Goal: Task Accomplishment & Management: Manage account settings

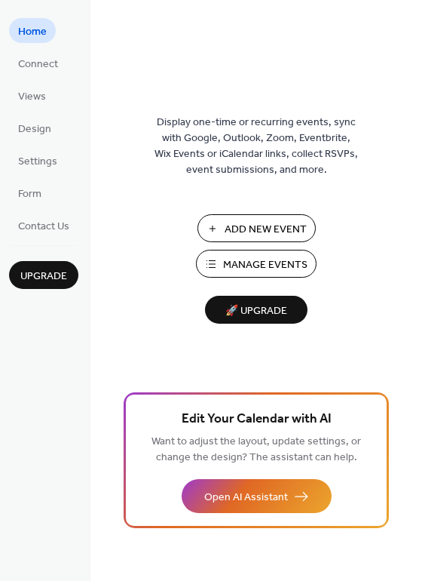
click at [238, 257] on span "Manage Events" at bounding box center [265, 265] width 84 height 16
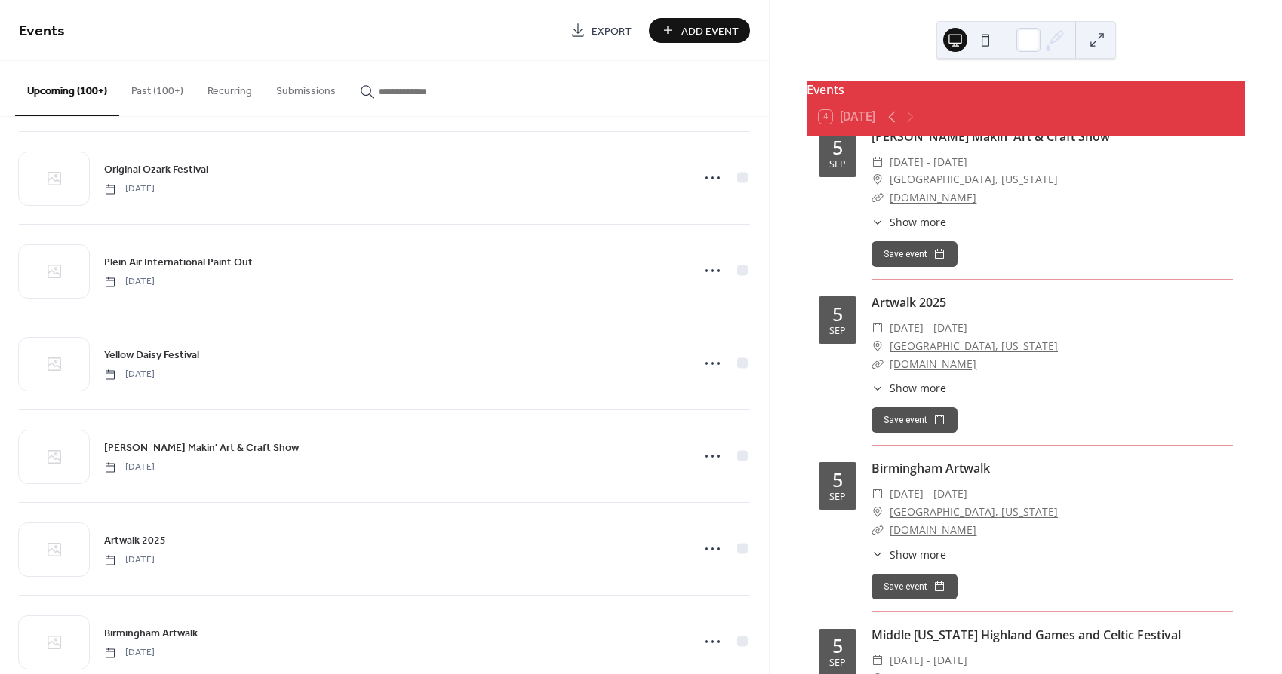
scroll to position [2036, 0]
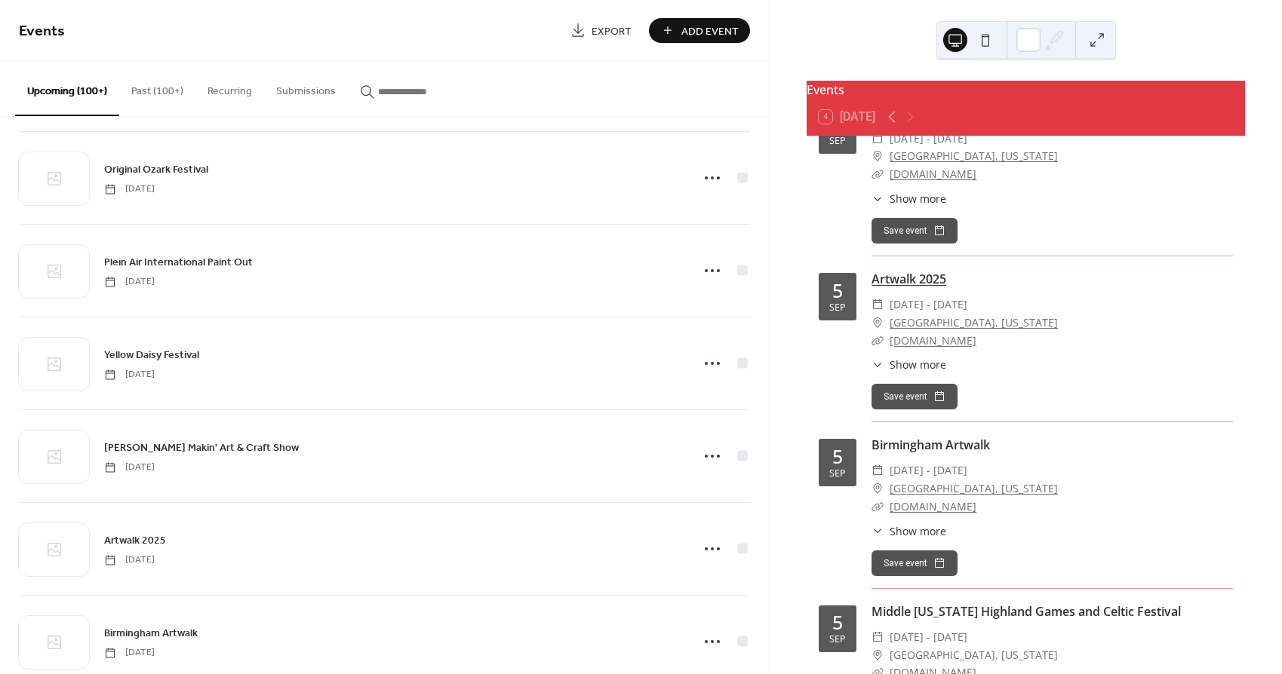
click at [917, 271] on link "Artwalk 2025" at bounding box center [908, 279] width 75 height 17
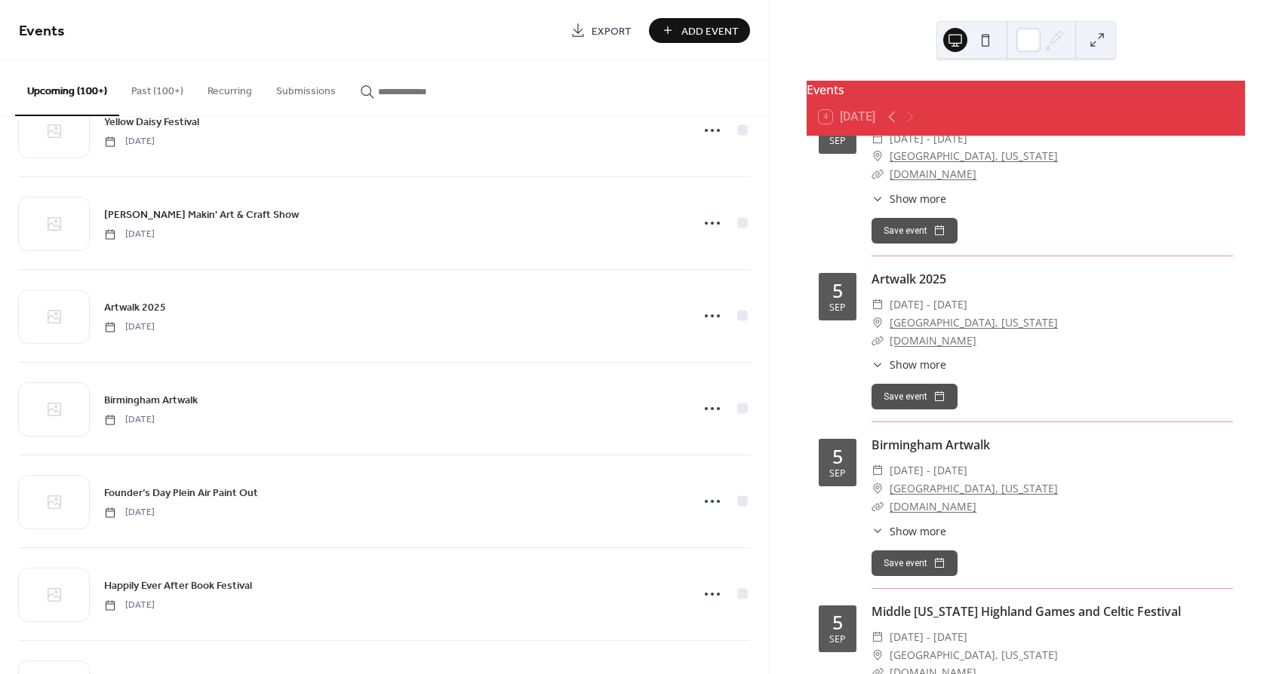
scroll to position [1138, 0]
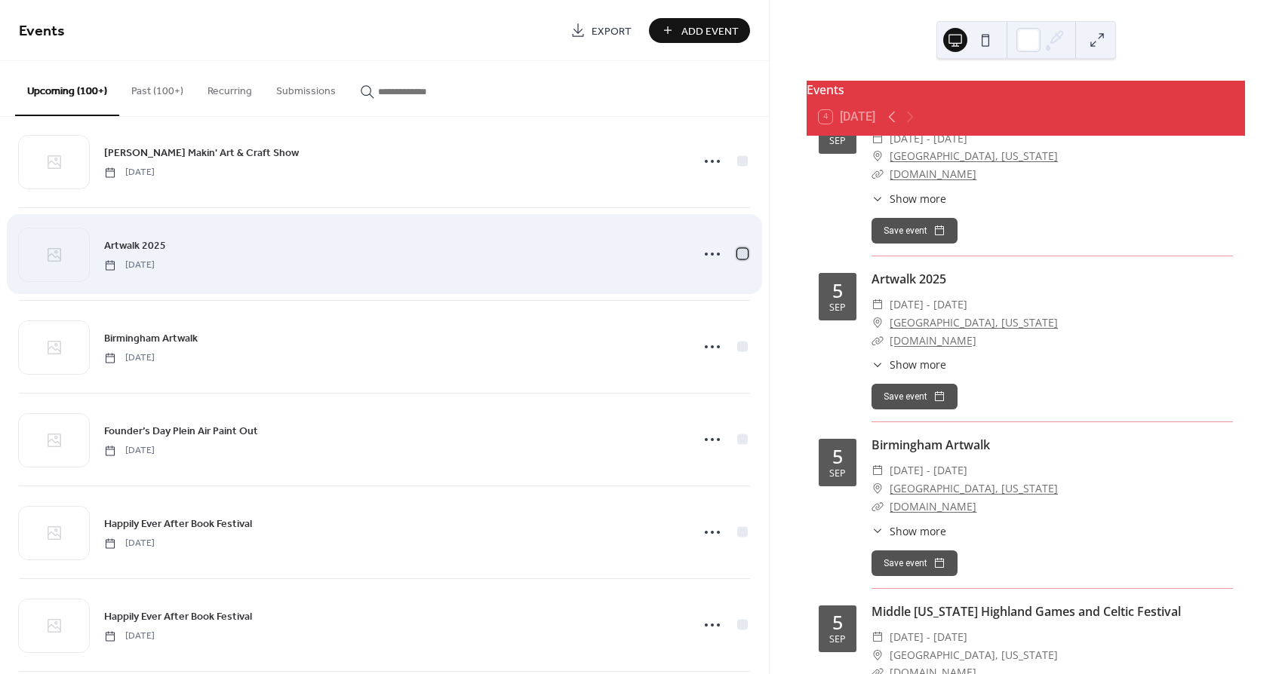
click at [737, 255] on div at bounding box center [742, 253] width 11 height 11
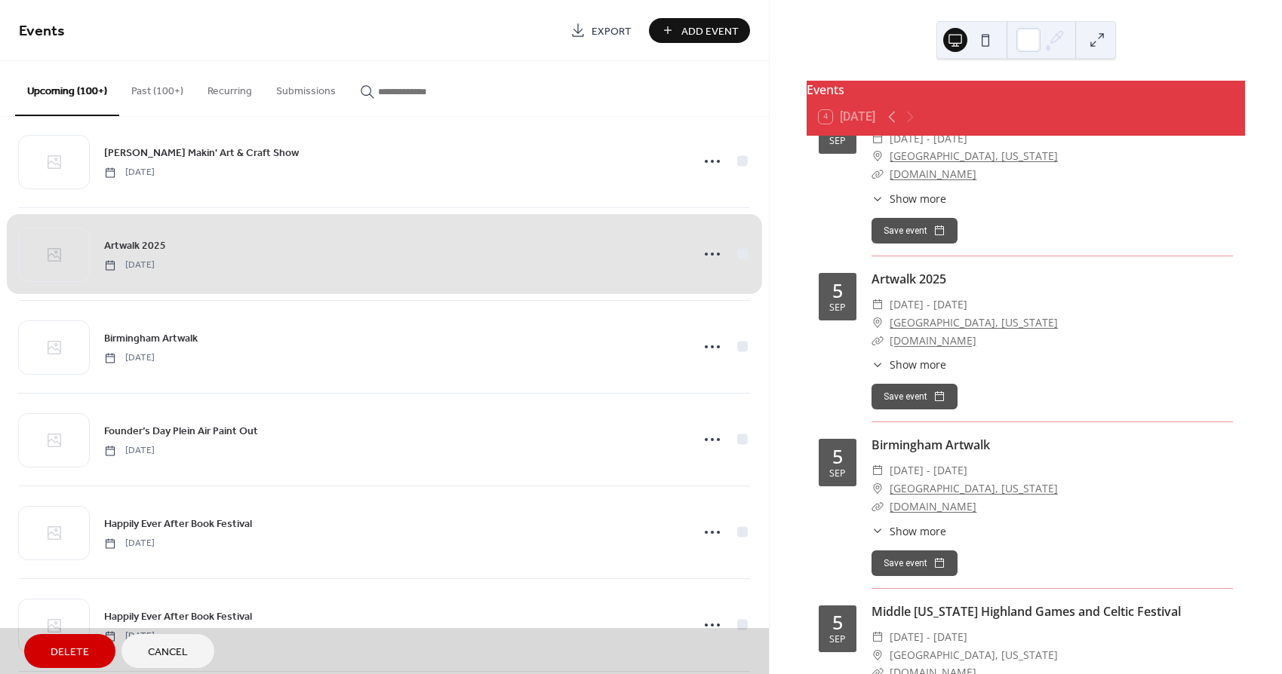
click at [72, 648] on span "Delete" at bounding box center [70, 653] width 38 height 16
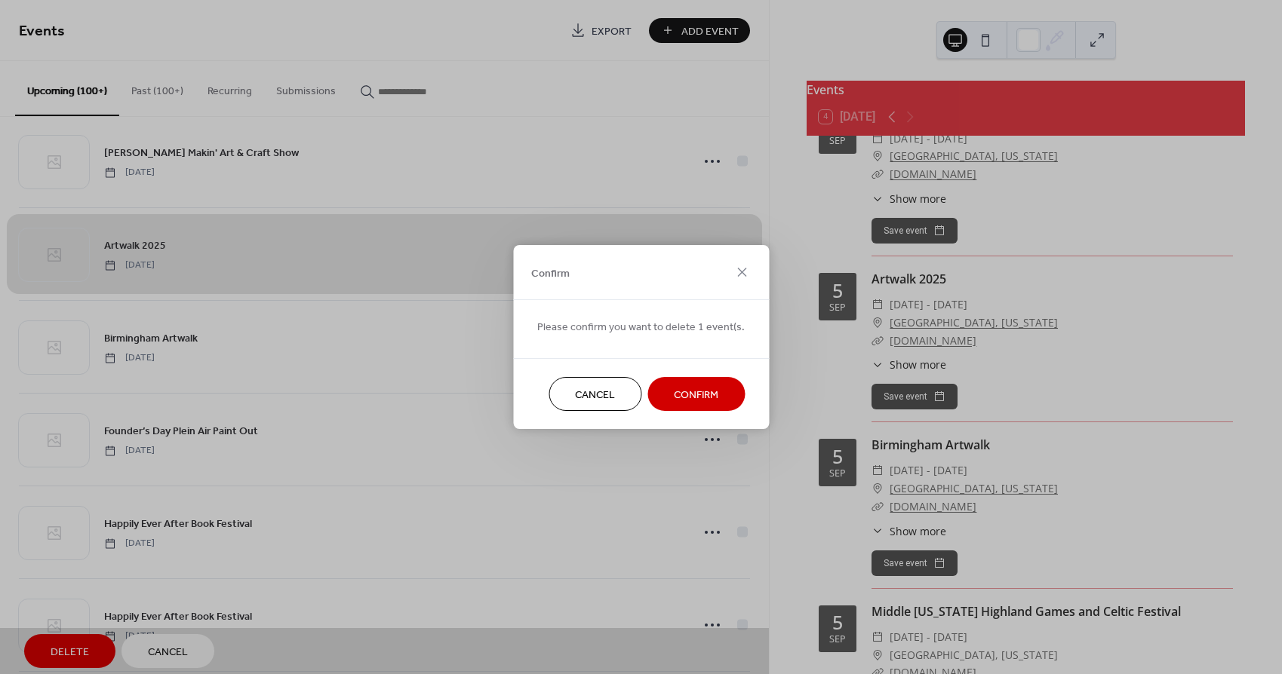
click at [662, 403] on button "Confirm" at bounding box center [695, 394] width 97 height 34
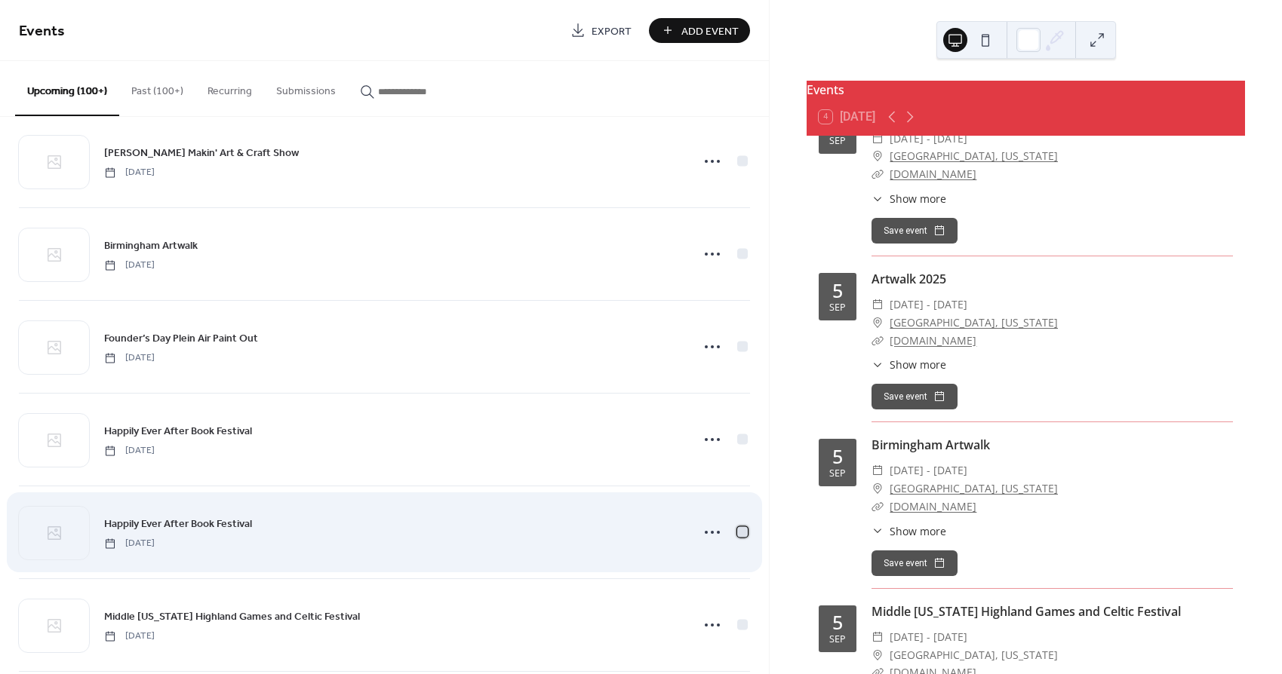
click at [739, 530] on div at bounding box center [742, 532] width 11 height 11
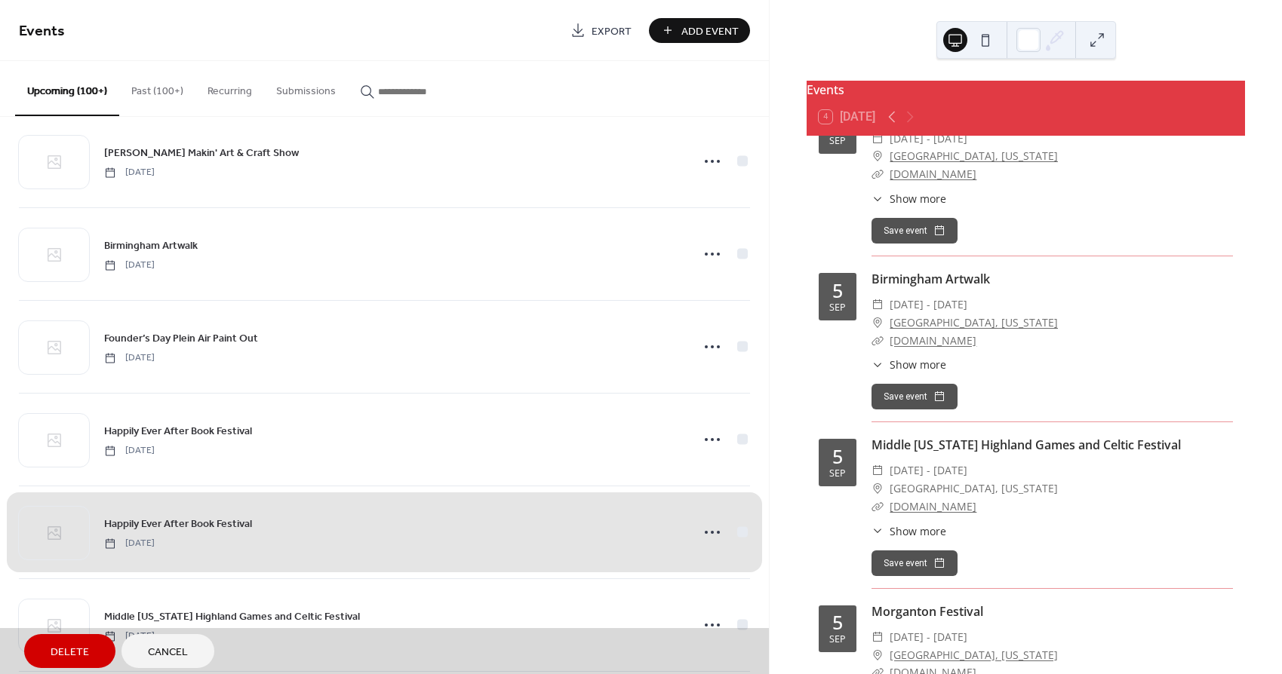
click at [71, 640] on button "Delete" at bounding box center [69, 651] width 91 height 34
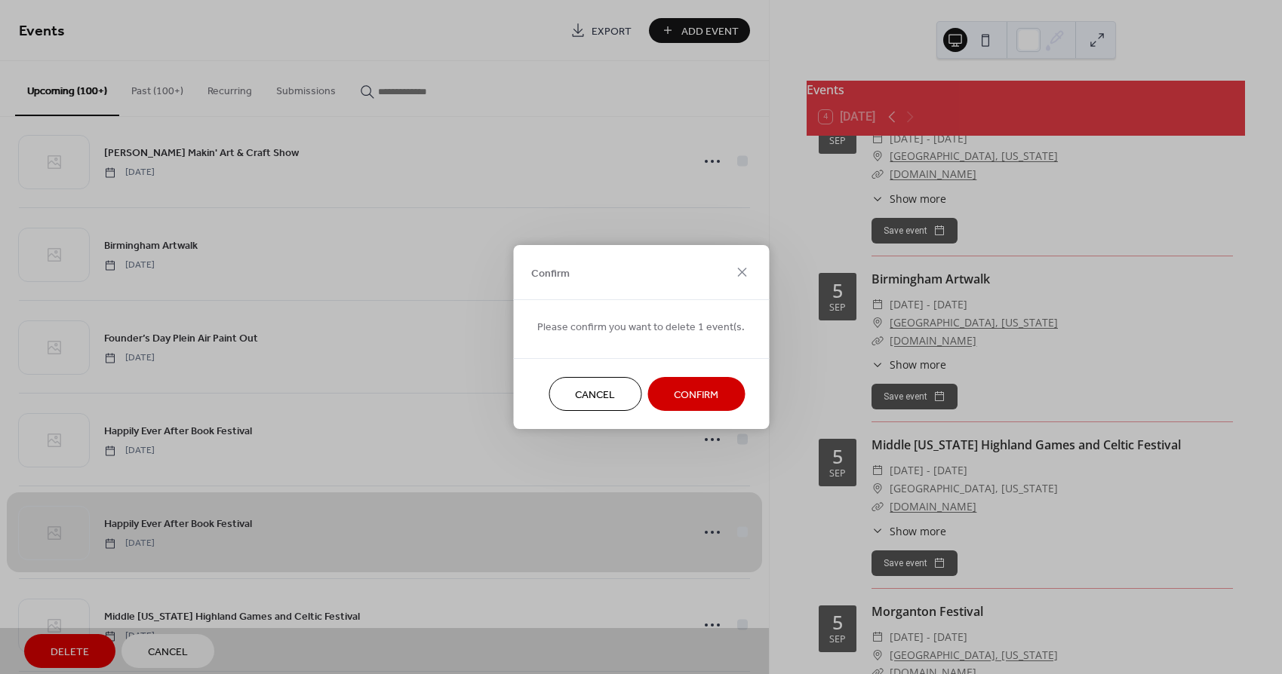
click at [674, 391] on span "Confirm" at bounding box center [696, 396] width 45 height 16
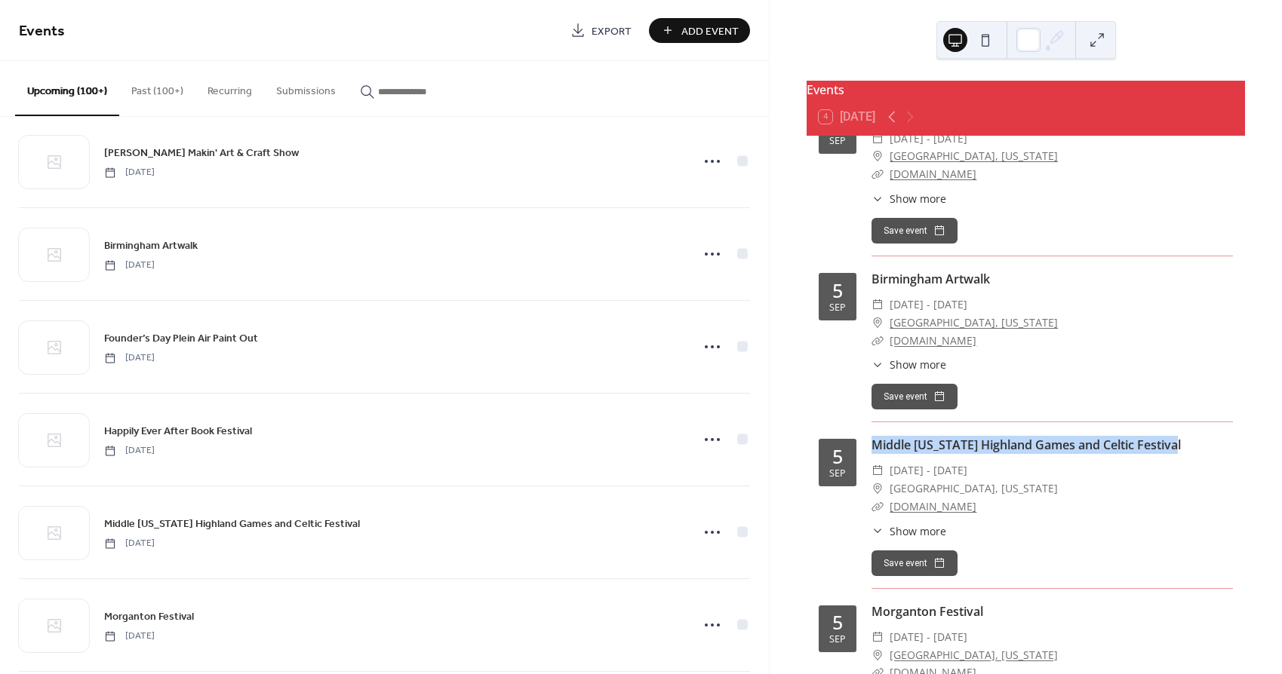
drag, startPoint x: 1195, startPoint y: 430, endPoint x: 871, endPoint y: 430, distance: 324.4
click at [871, 436] on div "5 Sep Middle Tennessee Highland Games and Celtic Festival ​ Fri, Sep 5 - Sat, S…" at bounding box center [1025, 512] width 414 height 152
copy link "Middle Tennessee Highland Games and Celtic Festival"
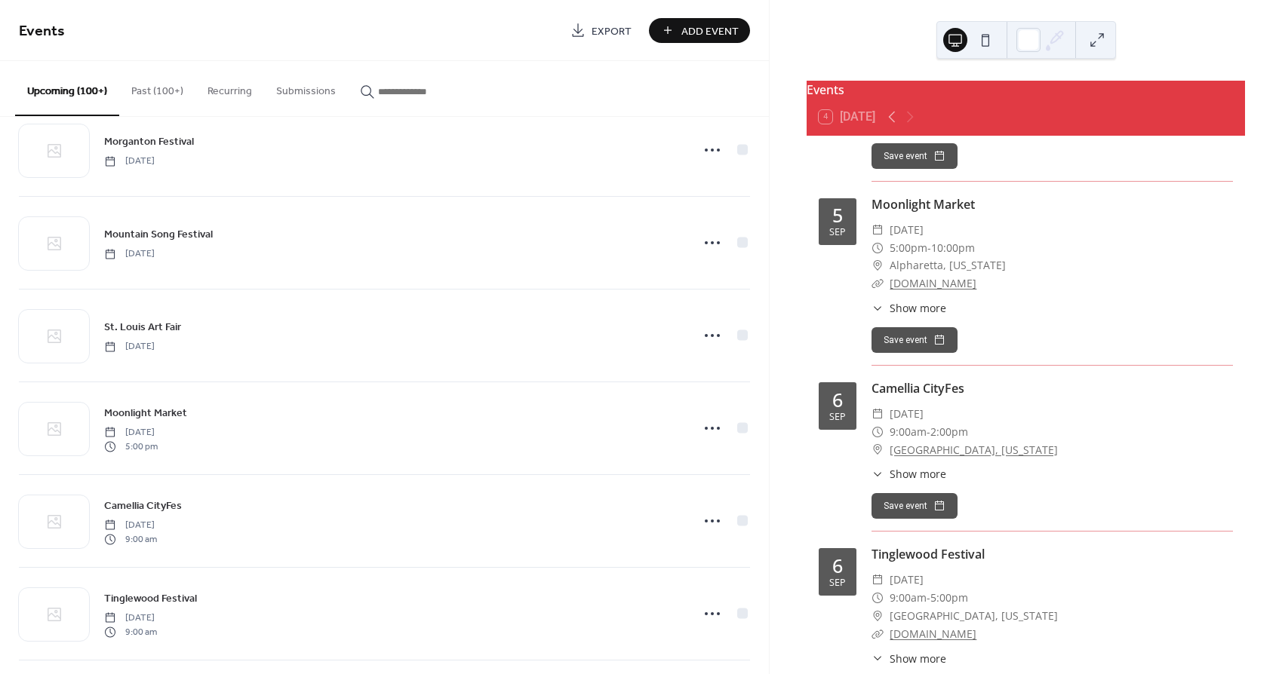
scroll to position [1642, 0]
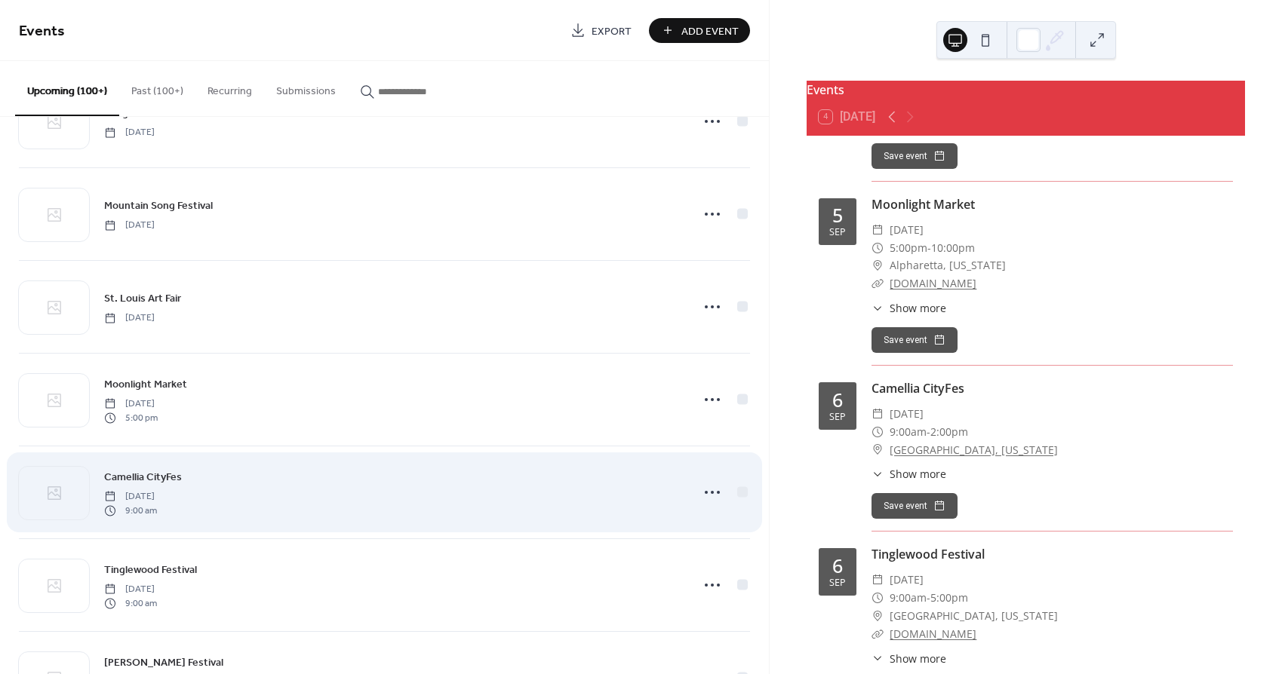
click at [173, 480] on span "Camellia CityFes" at bounding box center [143, 478] width 78 height 16
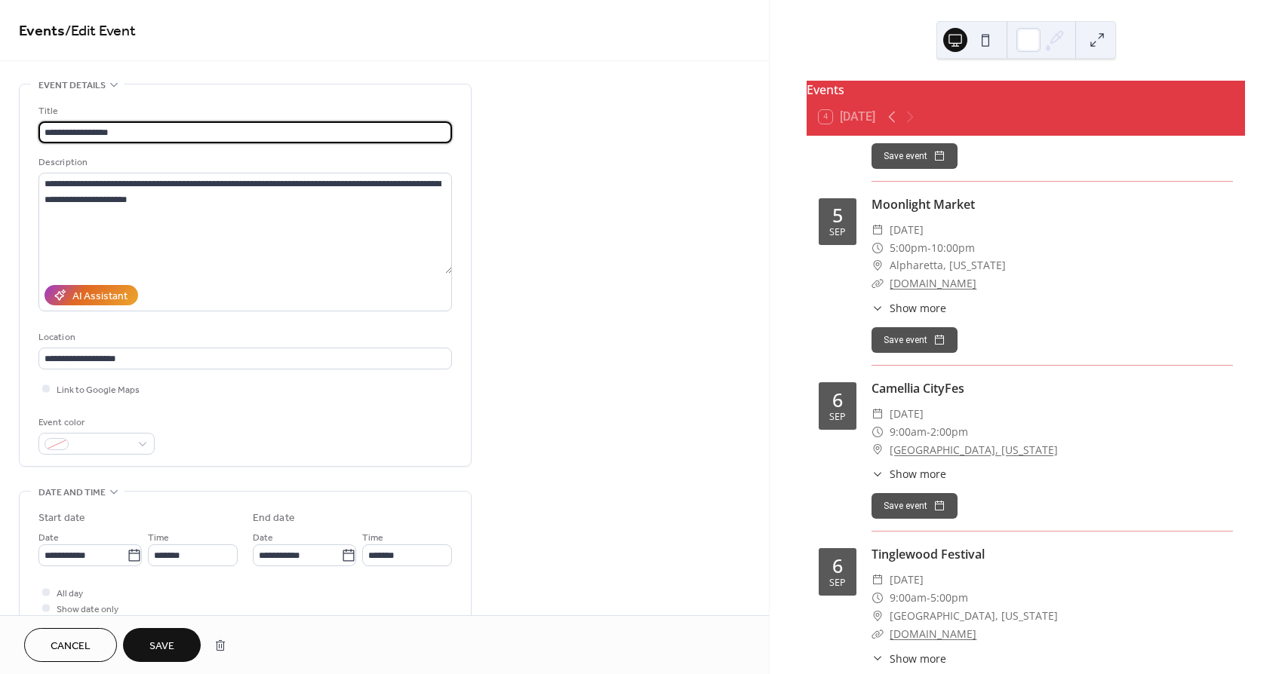
type input "**********"
click at [167, 646] on span "Save" at bounding box center [161, 647] width 25 height 16
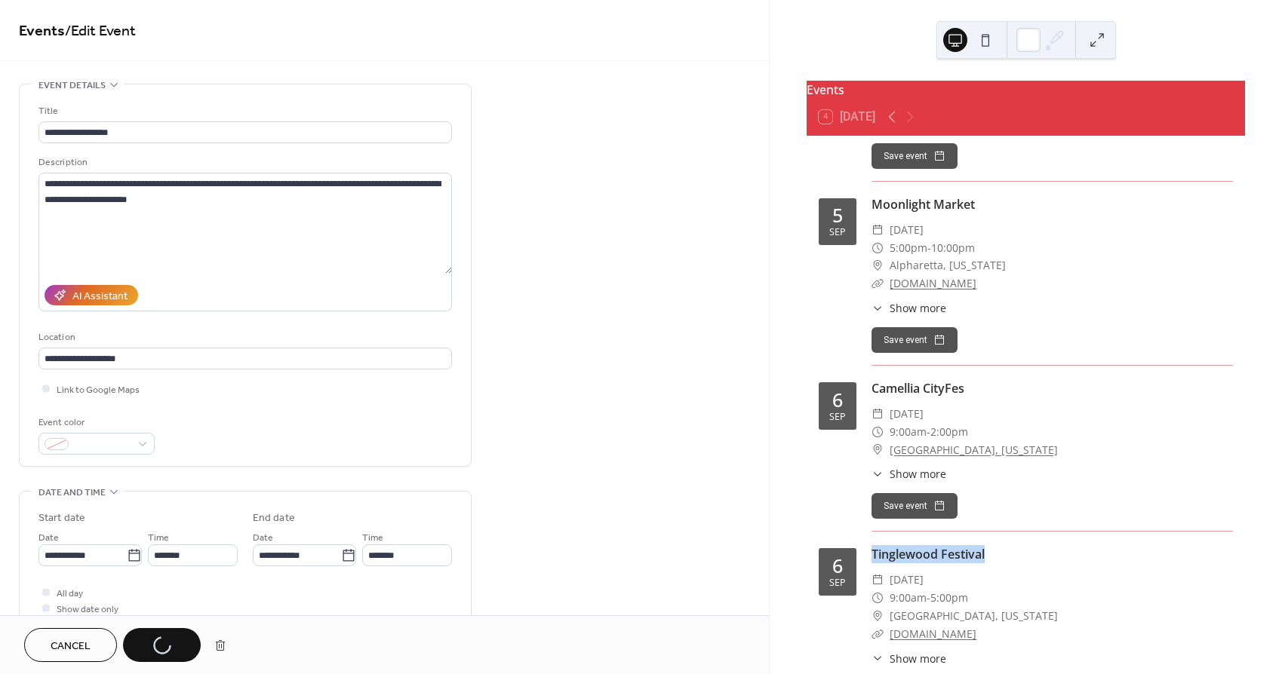
drag, startPoint x: 1000, startPoint y: 520, endPoint x: 868, endPoint y: 515, distance: 132.1
click at [870, 545] on div "6 Sep Tinglewood Festival ​ Saturday, September 6, 2025 ​ 9:00am - 5:00pm ​ Mon…" at bounding box center [1025, 630] width 414 height 170
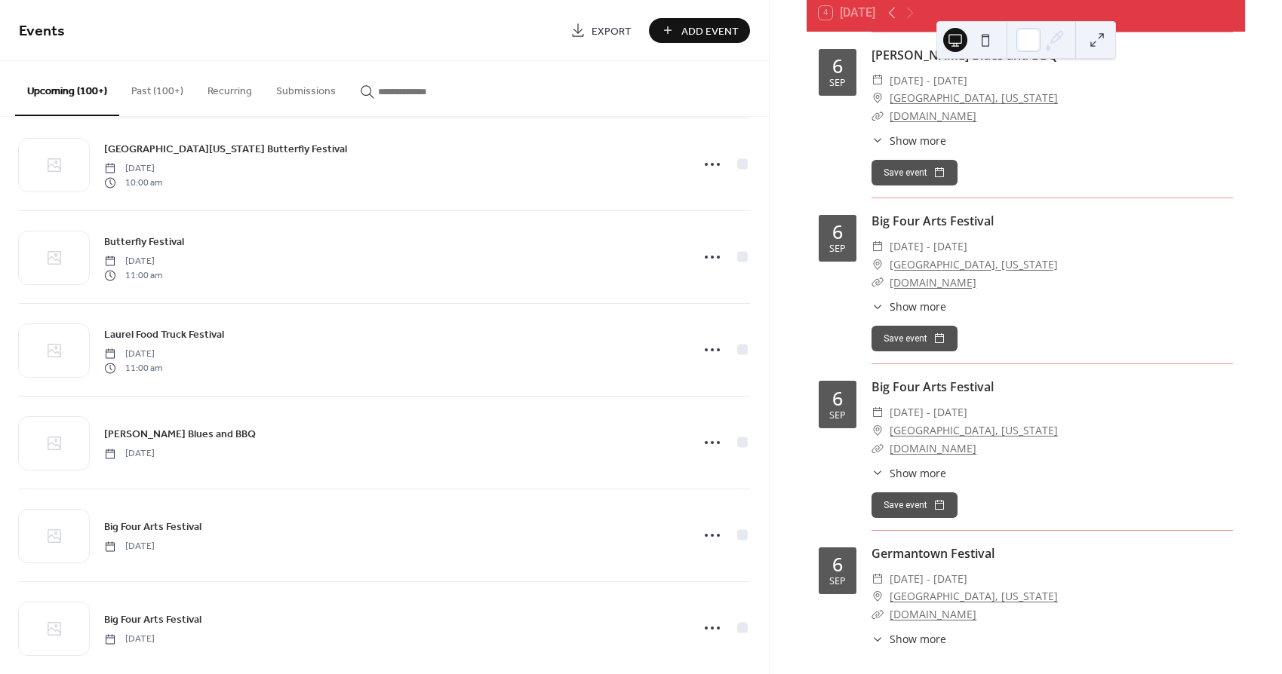
scroll to position [2271, 0]
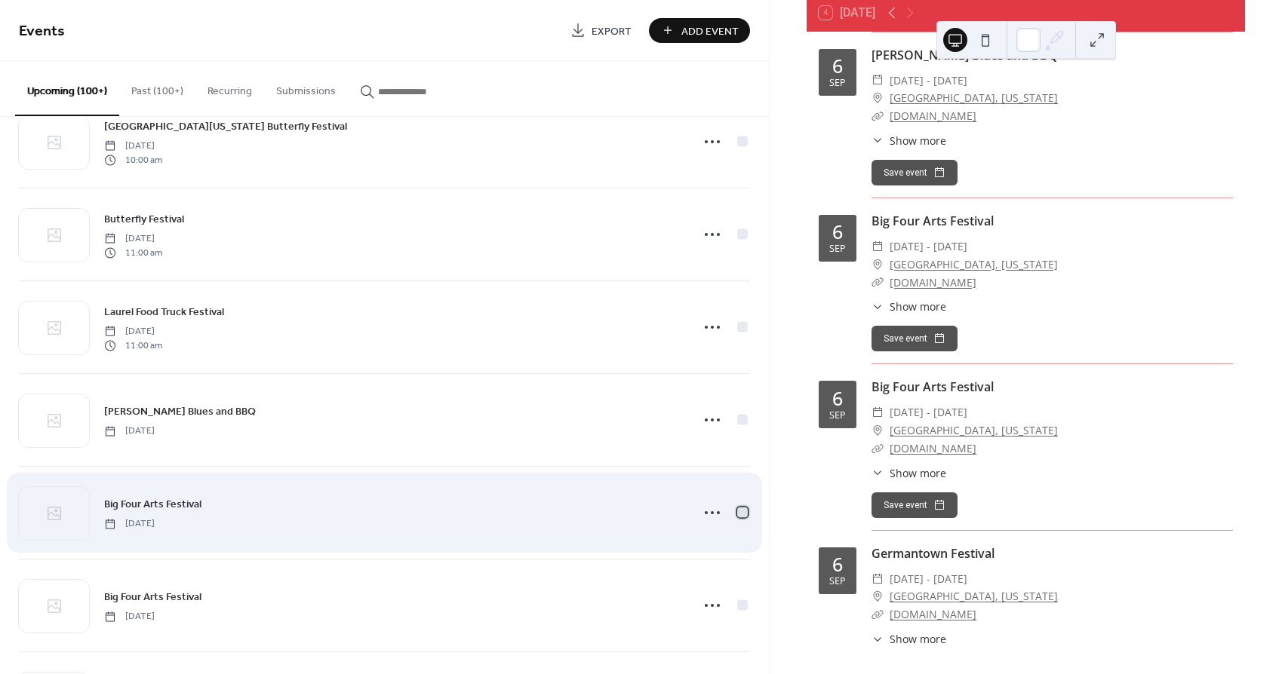
click at [737, 514] on div at bounding box center [742, 512] width 11 height 11
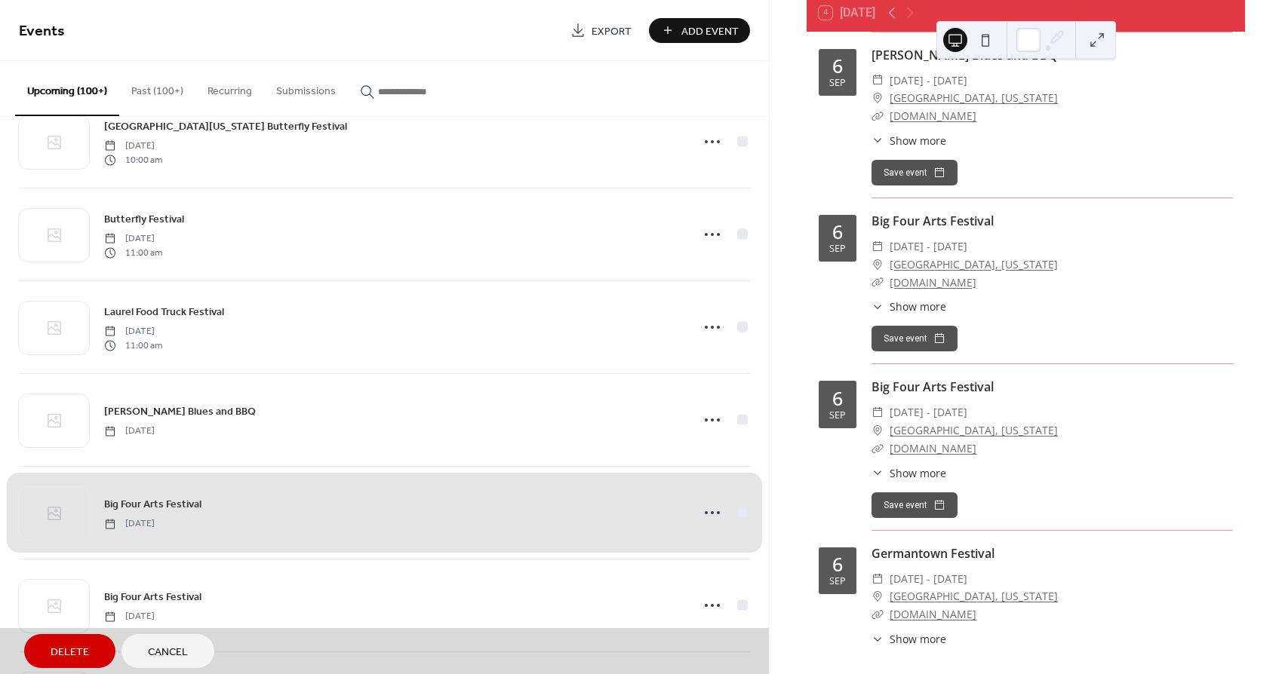
click at [80, 650] on span "Delete" at bounding box center [70, 653] width 38 height 16
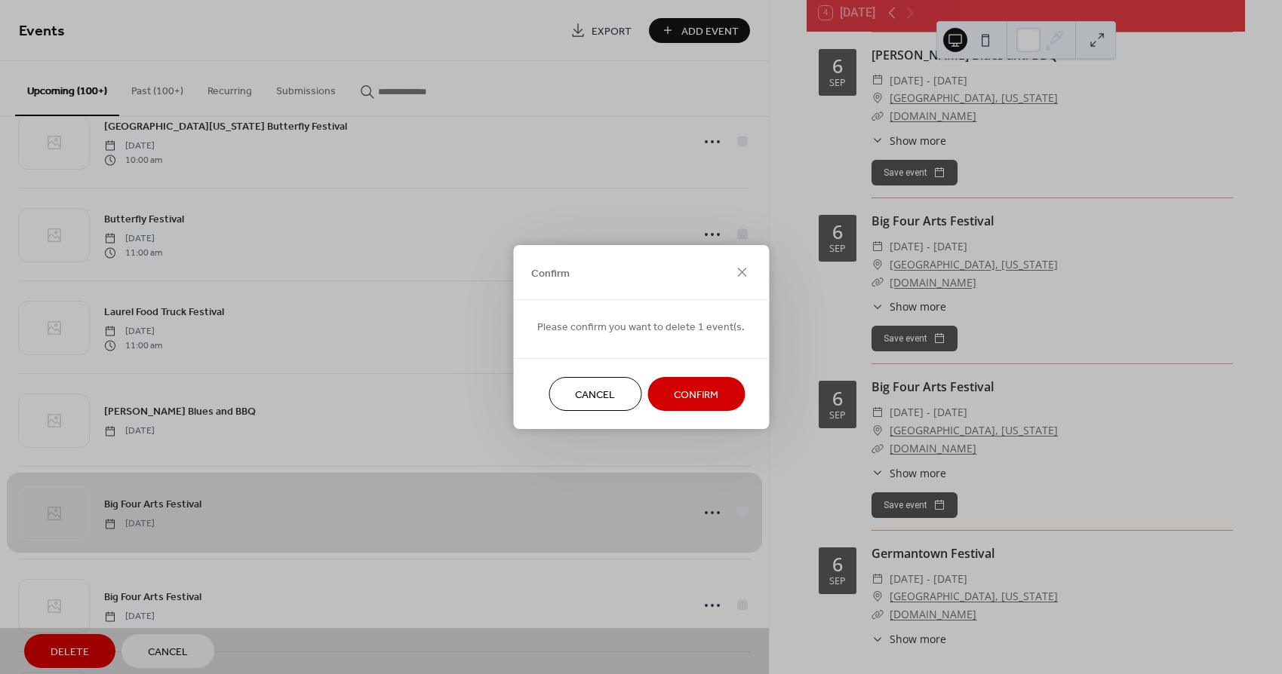
click at [687, 394] on span "Confirm" at bounding box center [696, 396] width 45 height 16
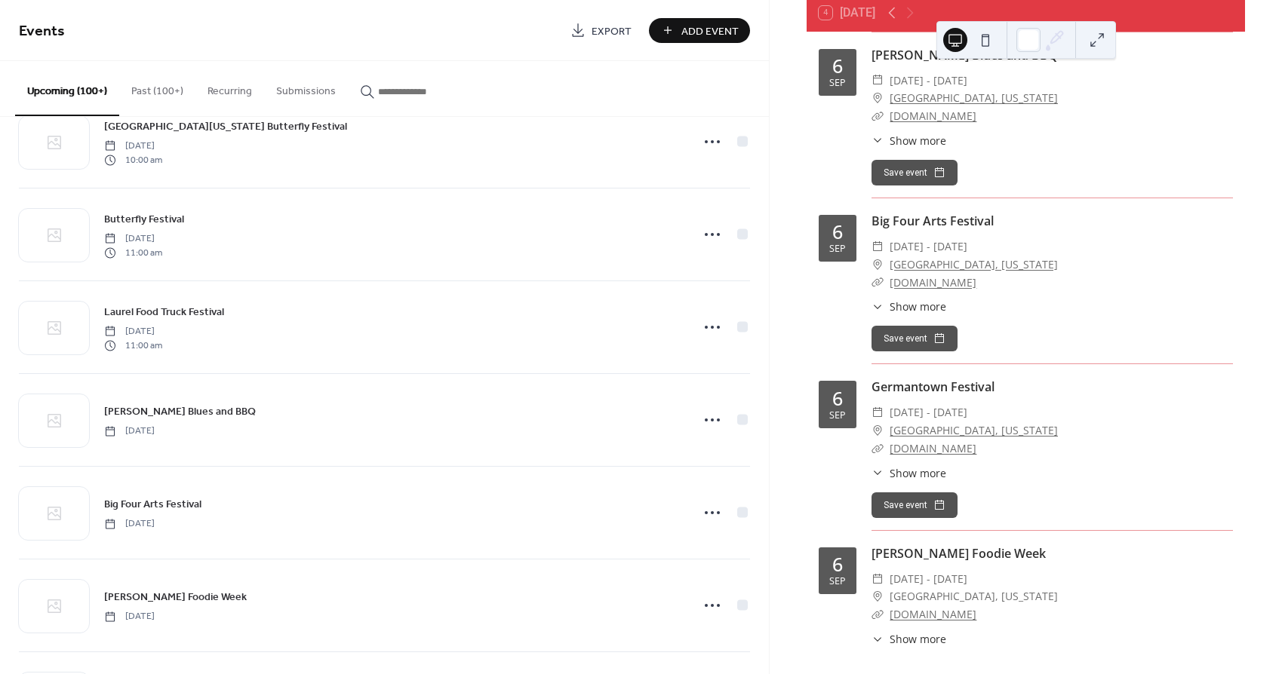
scroll to position [4912, 0]
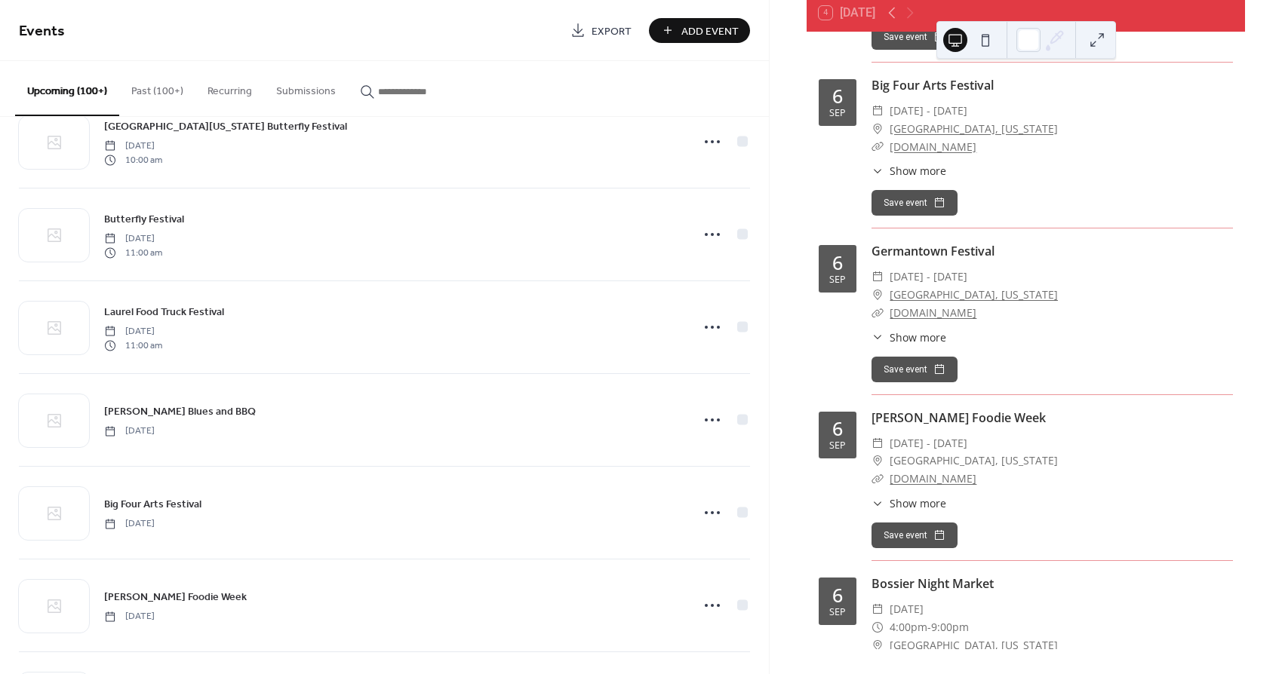
drag, startPoint x: 1236, startPoint y: 229, endPoint x: 1234, endPoint y: 247, distance: 17.4
drag, startPoint x: 1233, startPoint y: 249, endPoint x: 1233, endPoint y: 260, distance: 11.3
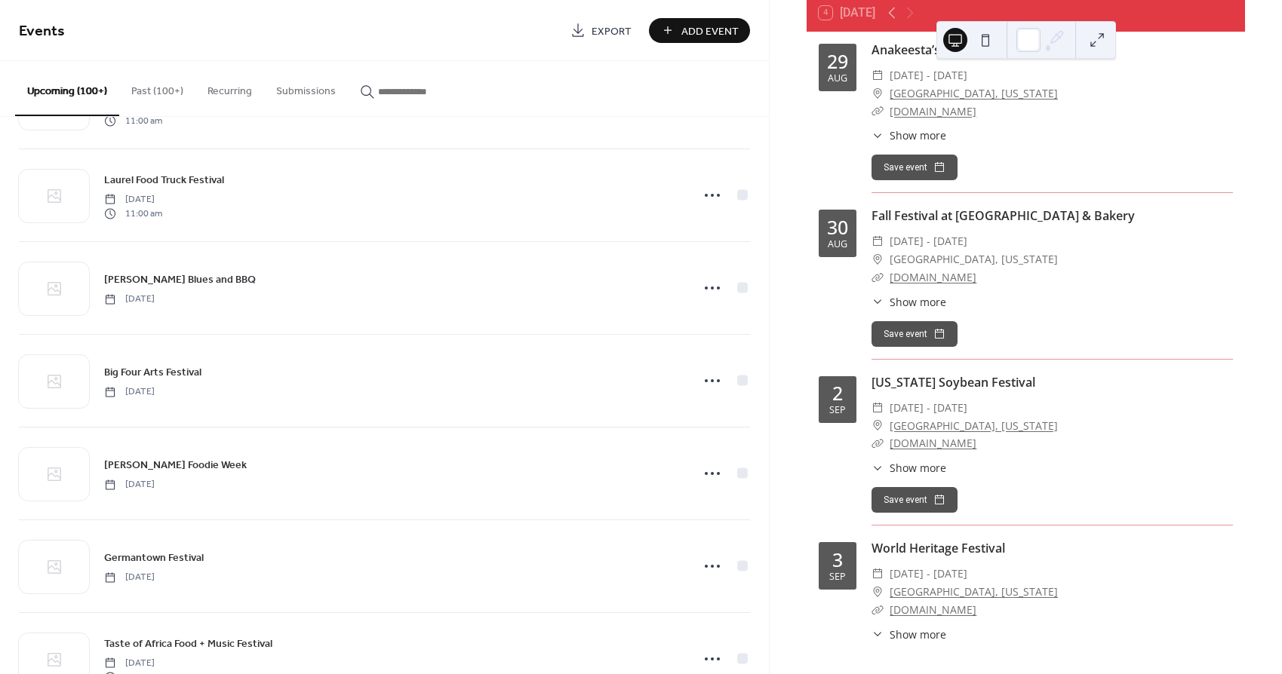
scroll to position [2610, 0]
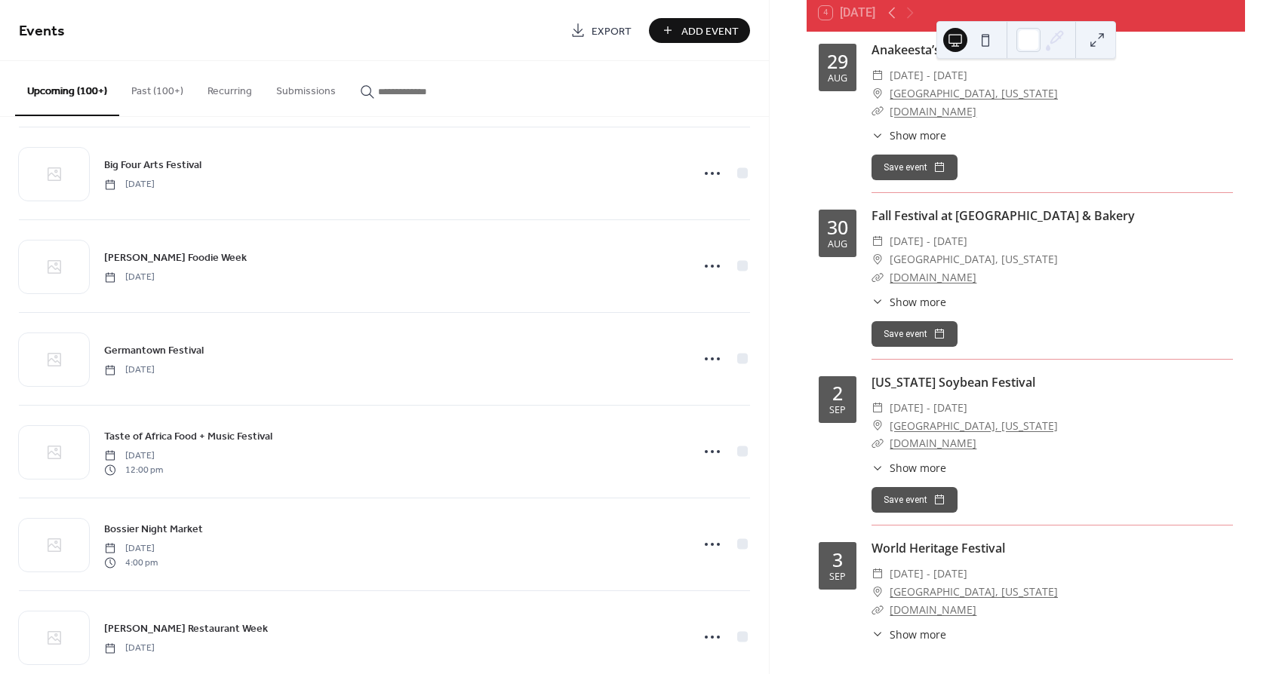
click at [399, 94] on input "button" at bounding box center [423, 92] width 91 height 16
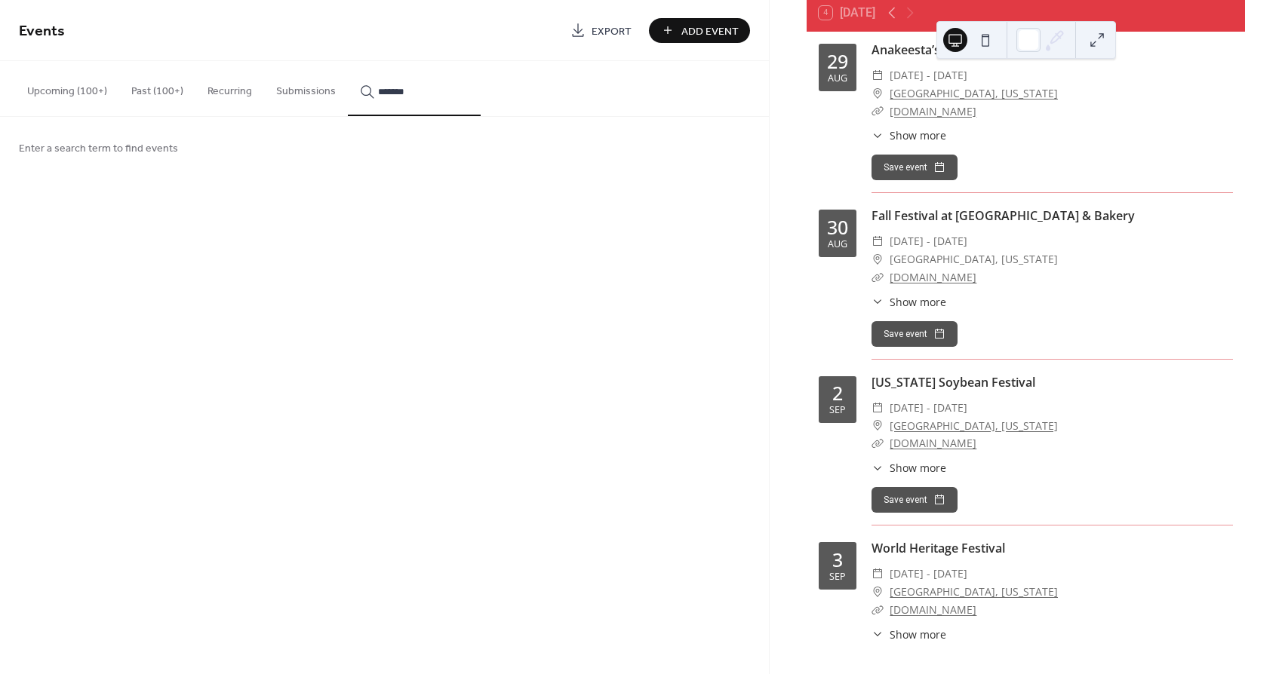
click at [408, 89] on button "******" at bounding box center [414, 88] width 133 height 55
type input "**********"
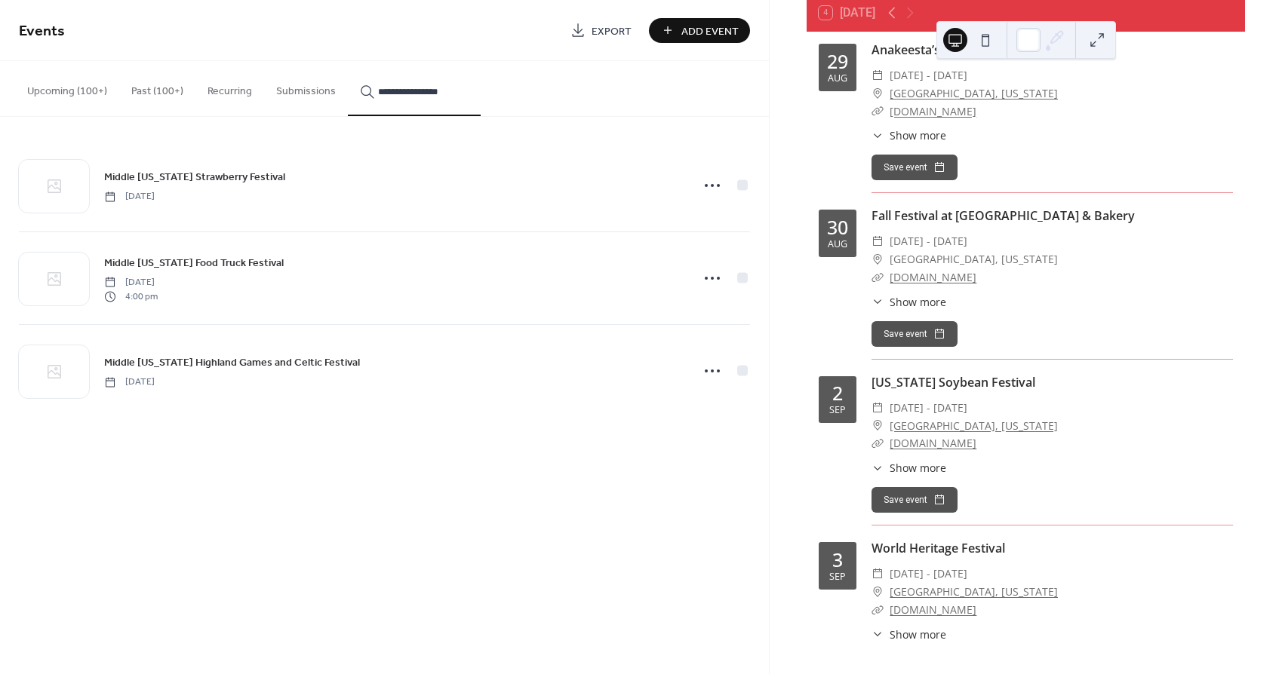
drag, startPoint x: 391, startPoint y: 132, endPoint x: 247, endPoint y: 361, distance: 270.4
click at [247, 361] on span "Middle Tennessee Highland Games and Celtic Festival" at bounding box center [232, 363] width 256 height 16
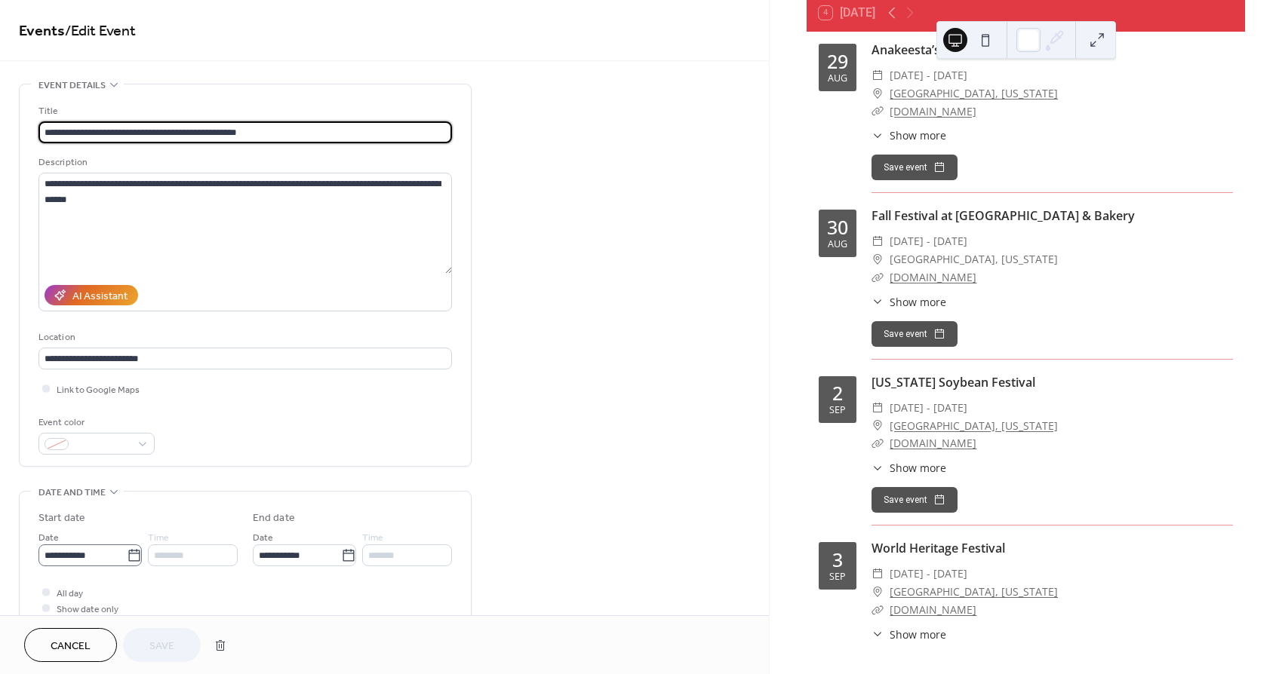
click at [133, 564] on icon at bounding box center [134, 555] width 15 height 15
click at [127, 564] on input "**********" at bounding box center [82, 556] width 88 height 22
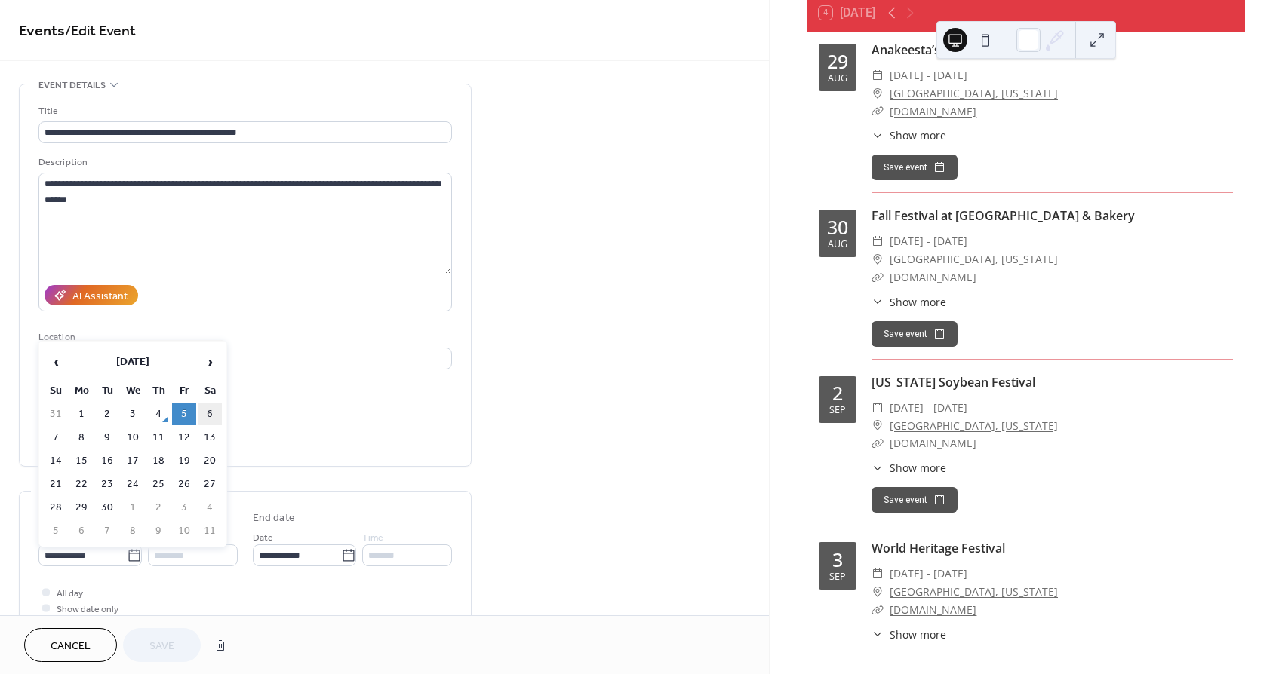
click at [209, 414] on td "6" at bounding box center [210, 415] width 24 height 22
type input "**********"
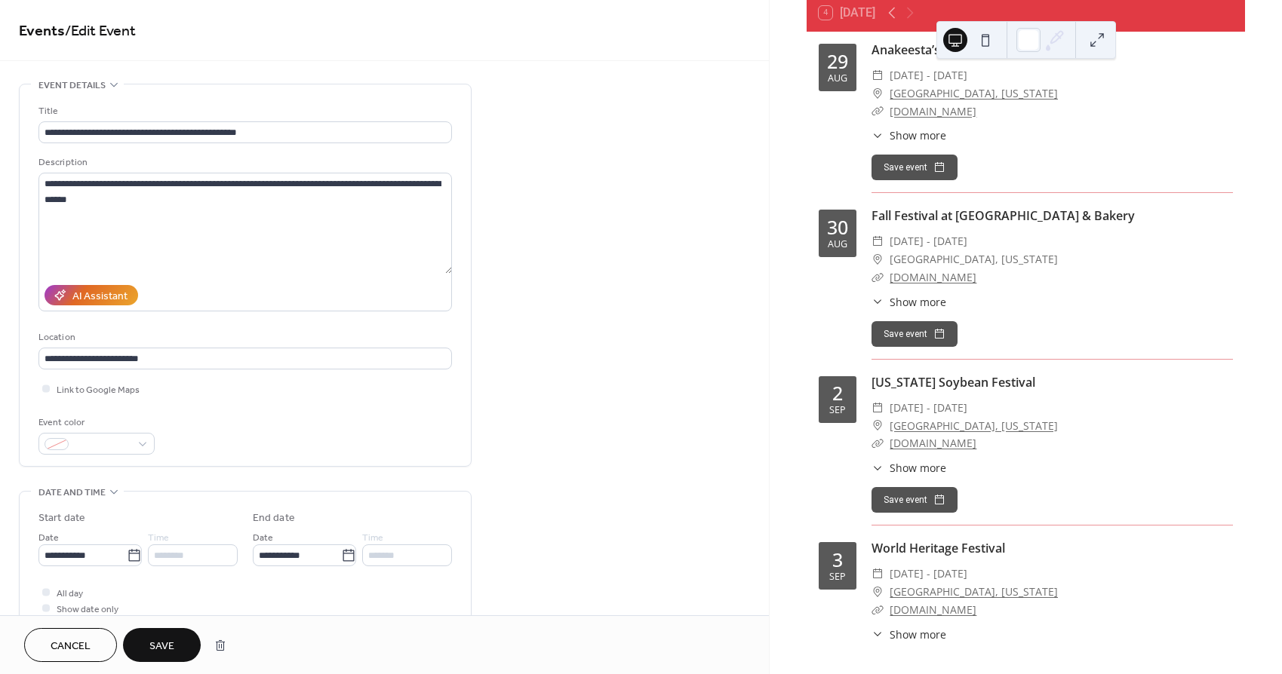
click at [151, 646] on span "Save" at bounding box center [161, 647] width 25 height 16
